Goal: Task Accomplishment & Management: Manage account settings

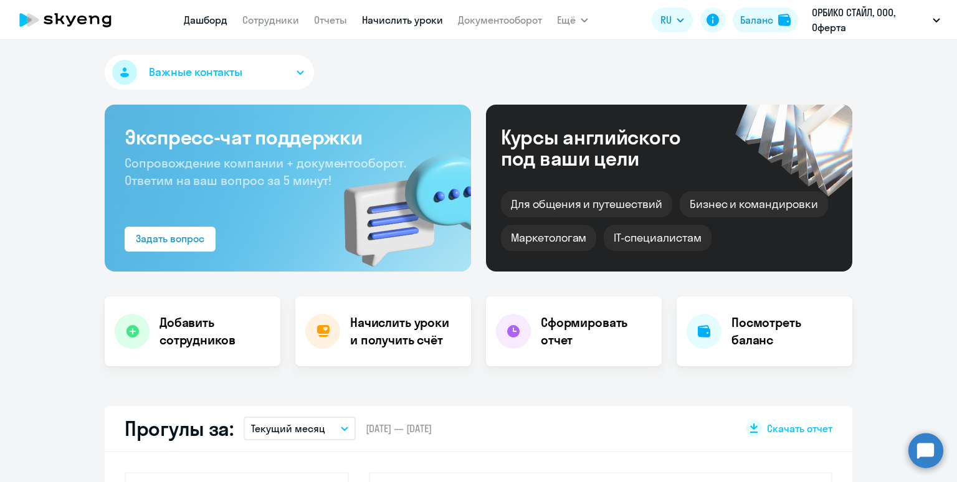
click at [403, 19] on link "Начислить уроки" at bounding box center [402, 20] width 81 height 12
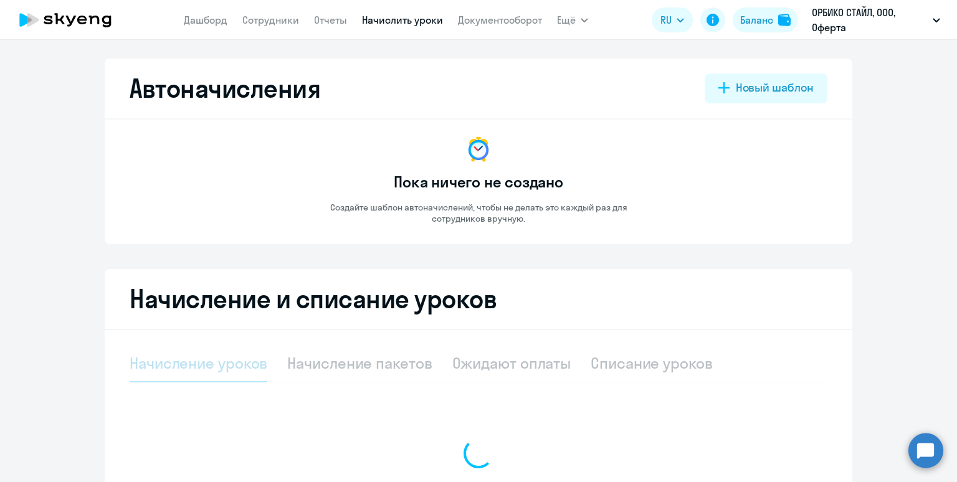
select select "10"
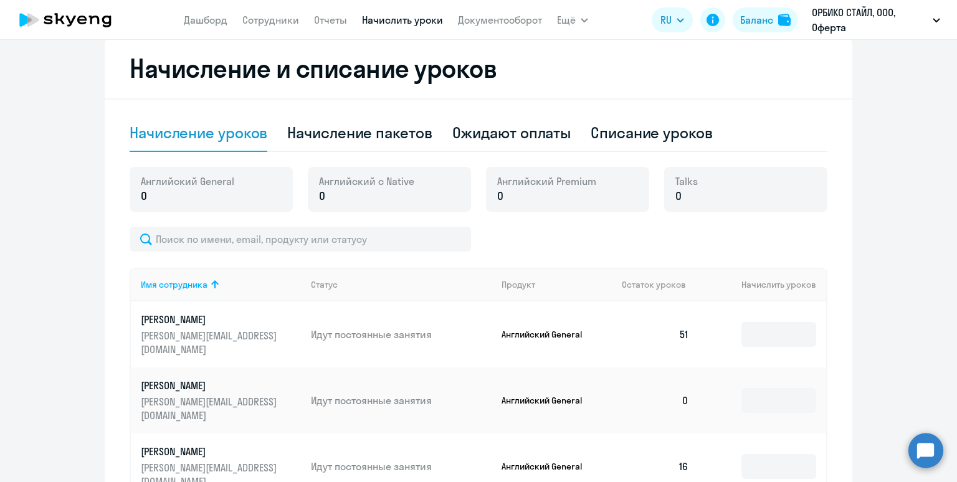
scroll to position [250, 0]
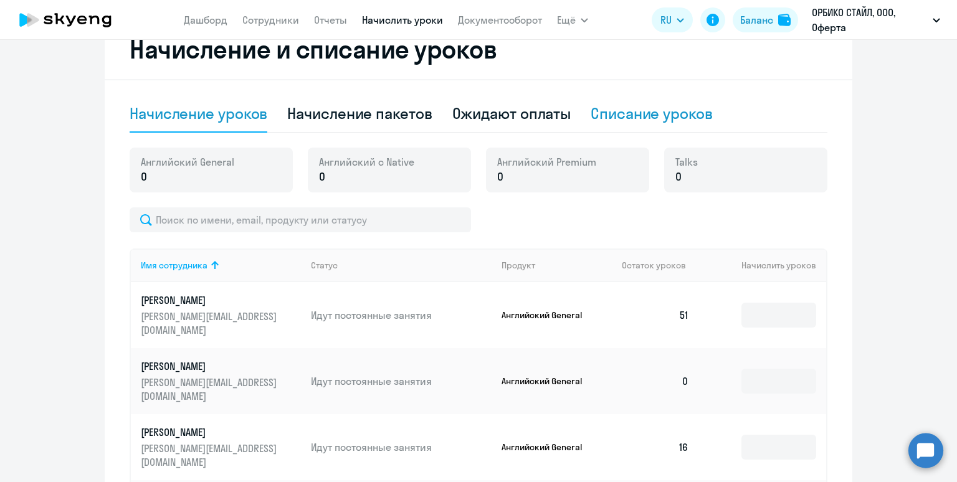
drag, startPoint x: 662, startPoint y: 126, endPoint x: 663, endPoint y: 120, distance: 6.4
click at [662, 124] on div "Списание уроков" at bounding box center [652, 113] width 122 height 37
select select "10"
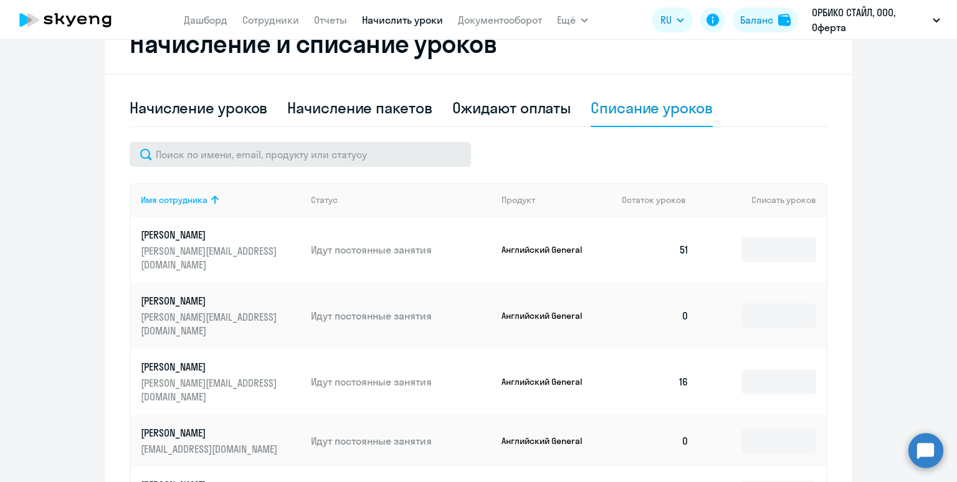
scroll to position [255, 0]
click at [554, 151] on div at bounding box center [479, 155] width 698 height 25
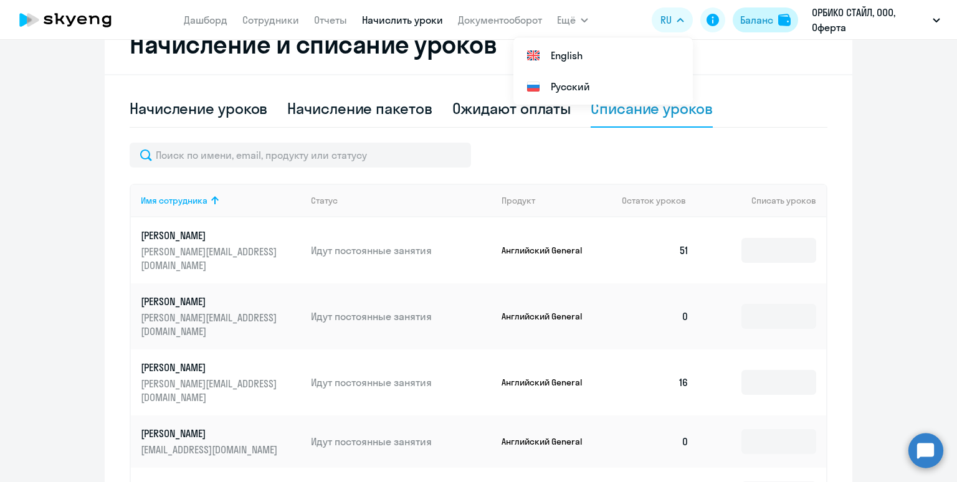
click at [767, 14] on div "Баланс" at bounding box center [756, 19] width 33 height 15
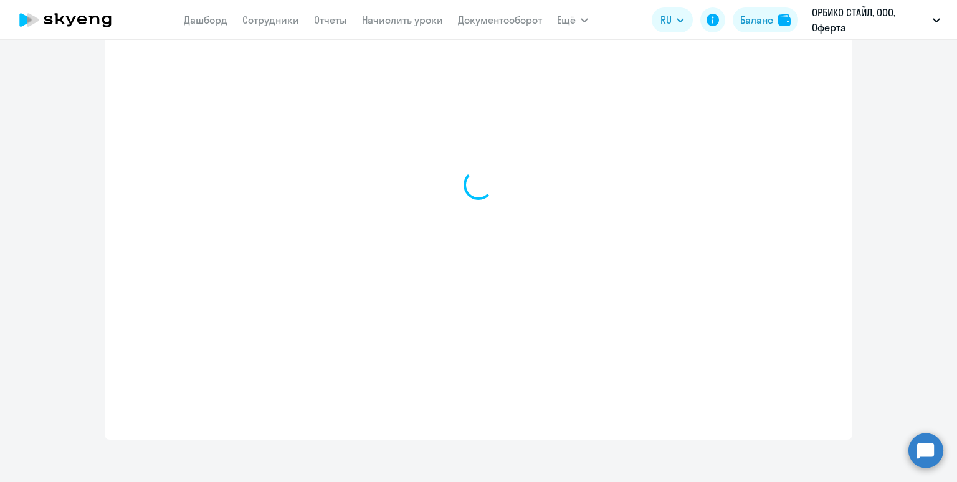
select select "english_adult_not_native_speaker"
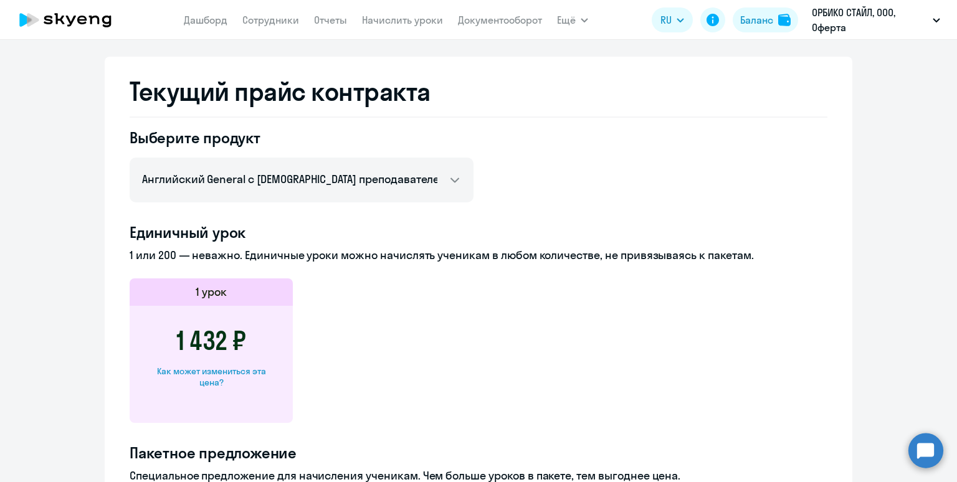
scroll to position [480, 0]
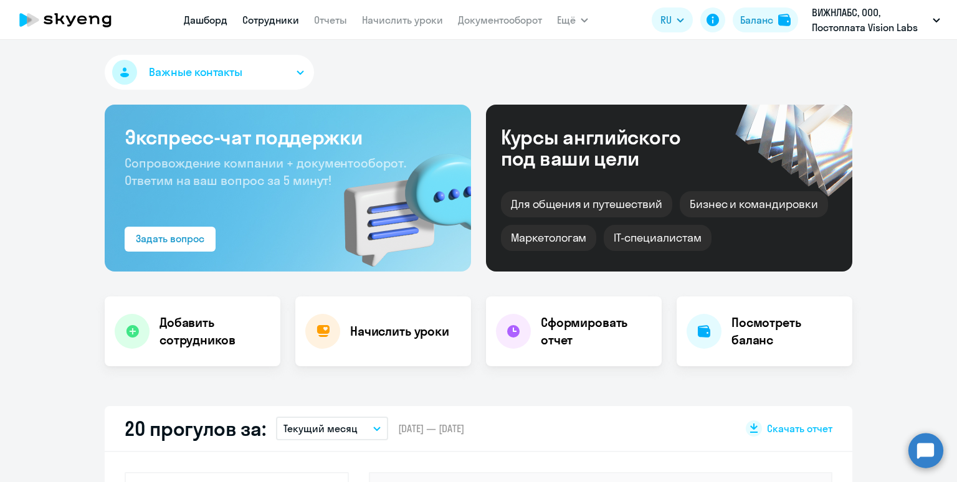
click at [252, 23] on link "Сотрудники" at bounding box center [270, 20] width 57 height 12
select select "30"
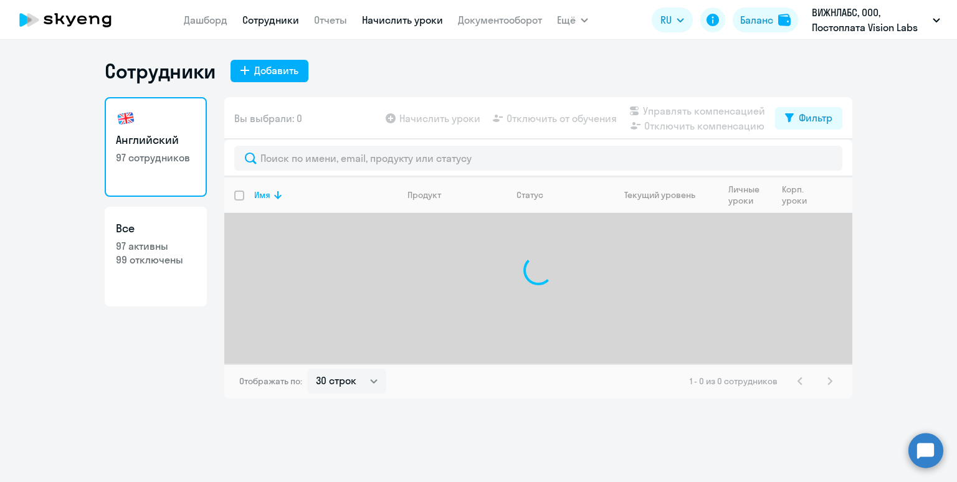
click at [376, 23] on link "Начислить уроки" at bounding box center [402, 20] width 81 height 12
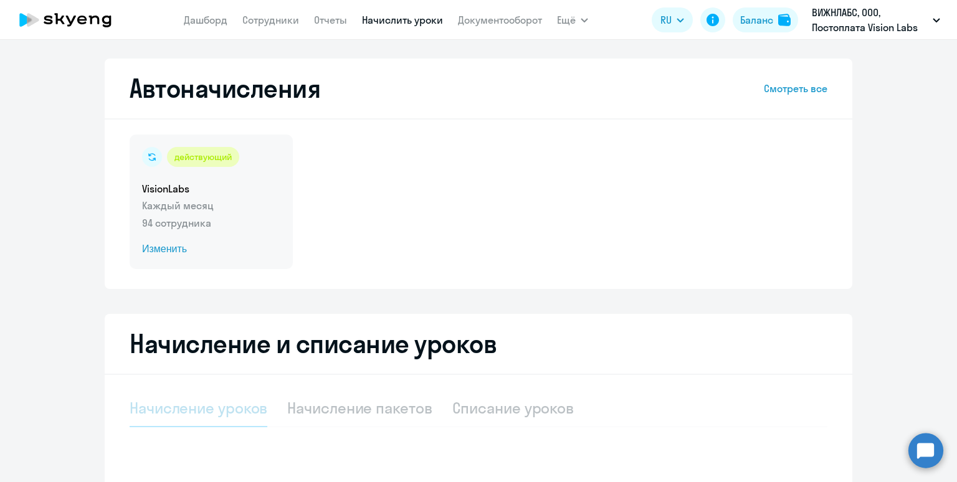
select select "10"
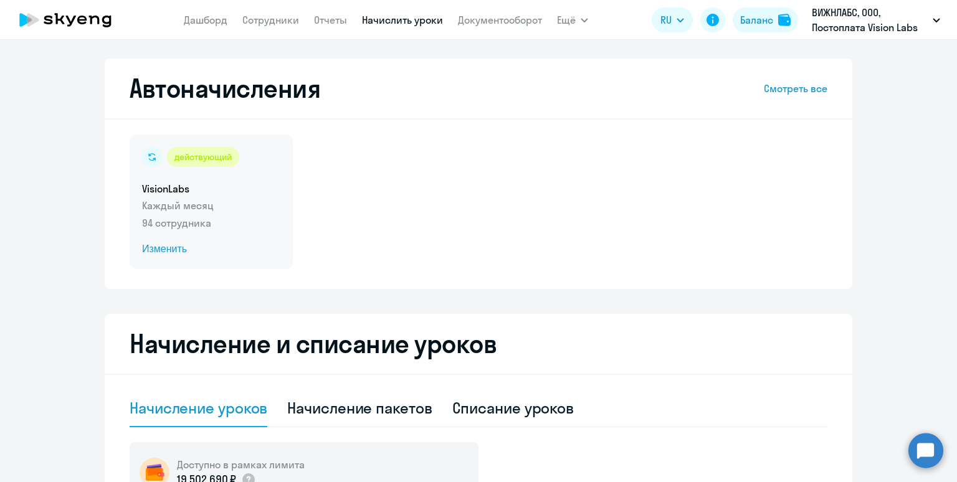
click at [237, 206] on p "Каждый месяц" at bounding box center [211, 205] width 138 height 15
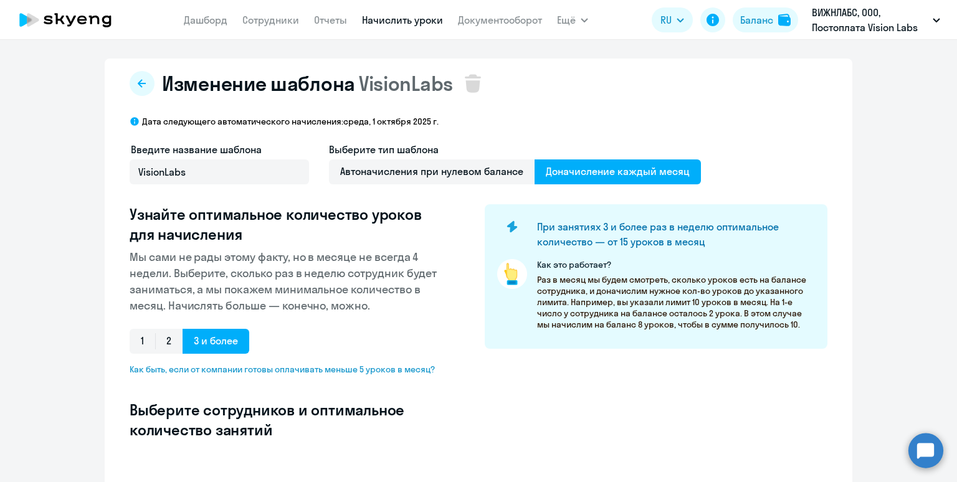
select select "10"
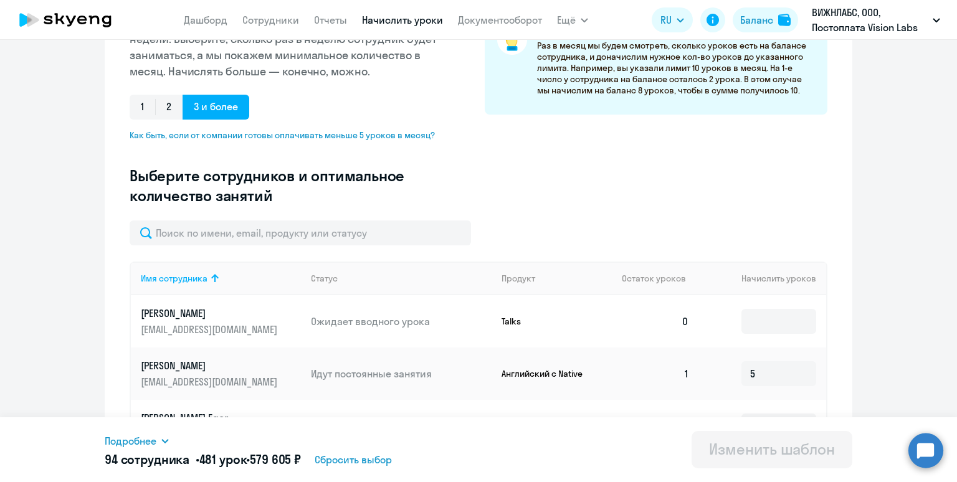
scroll to position [239, 0]
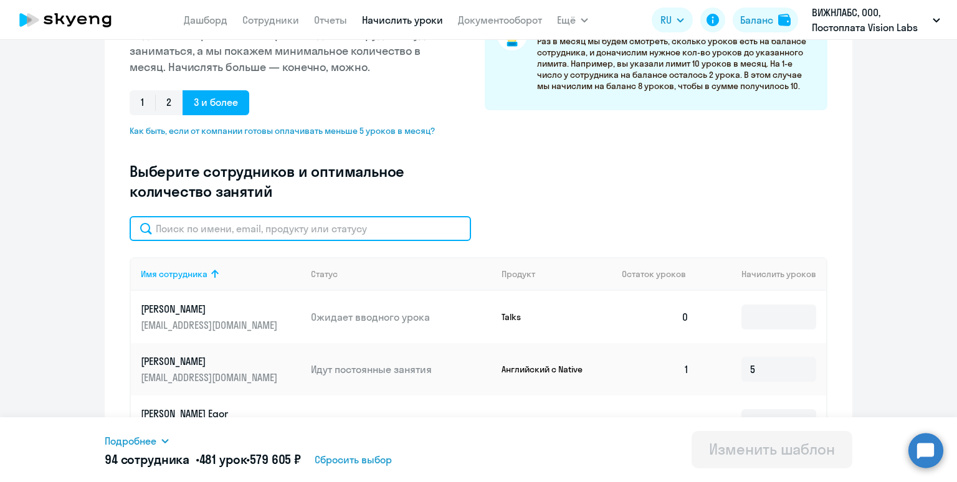
click at [310, 228] on input "text" at bounding box center [300, 228] width 341 height 25
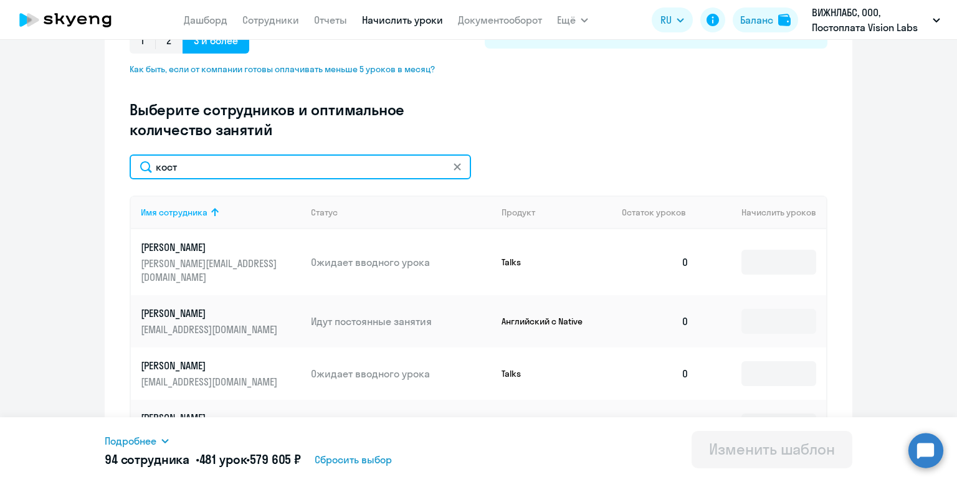
scroll to position [361, 0]
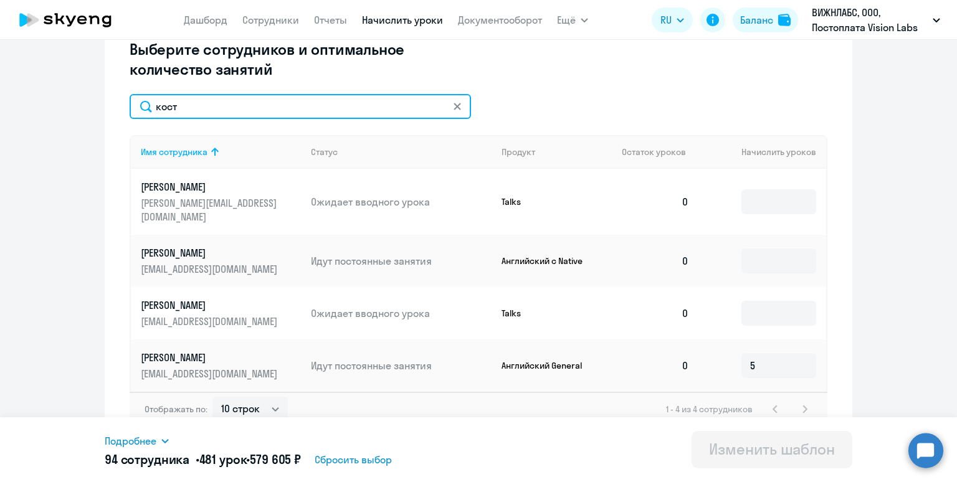
type input "кост"
